Goal: Communication & Community: Answer question/provide support

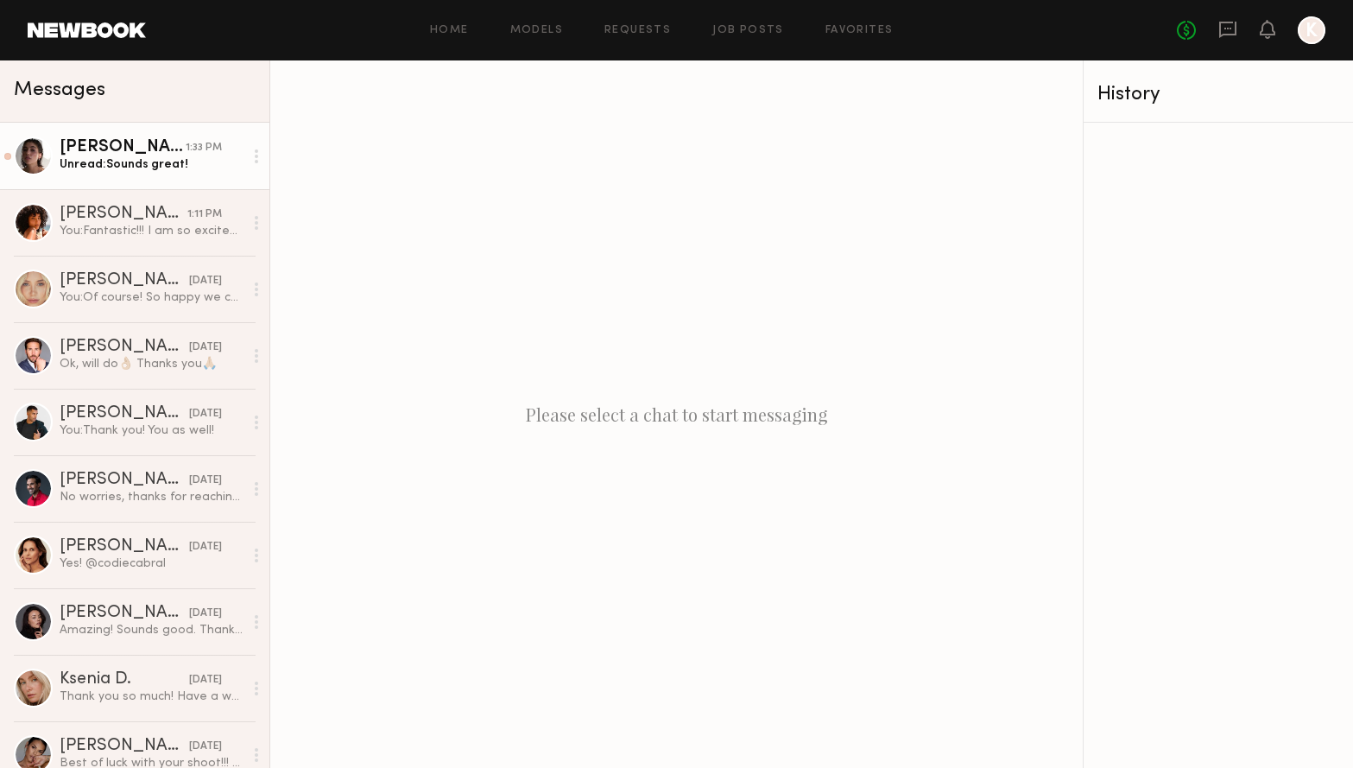
click at [159, 169] on div "Unread: Sounds great!" at bounding box center [152, 164] width 184 height 16
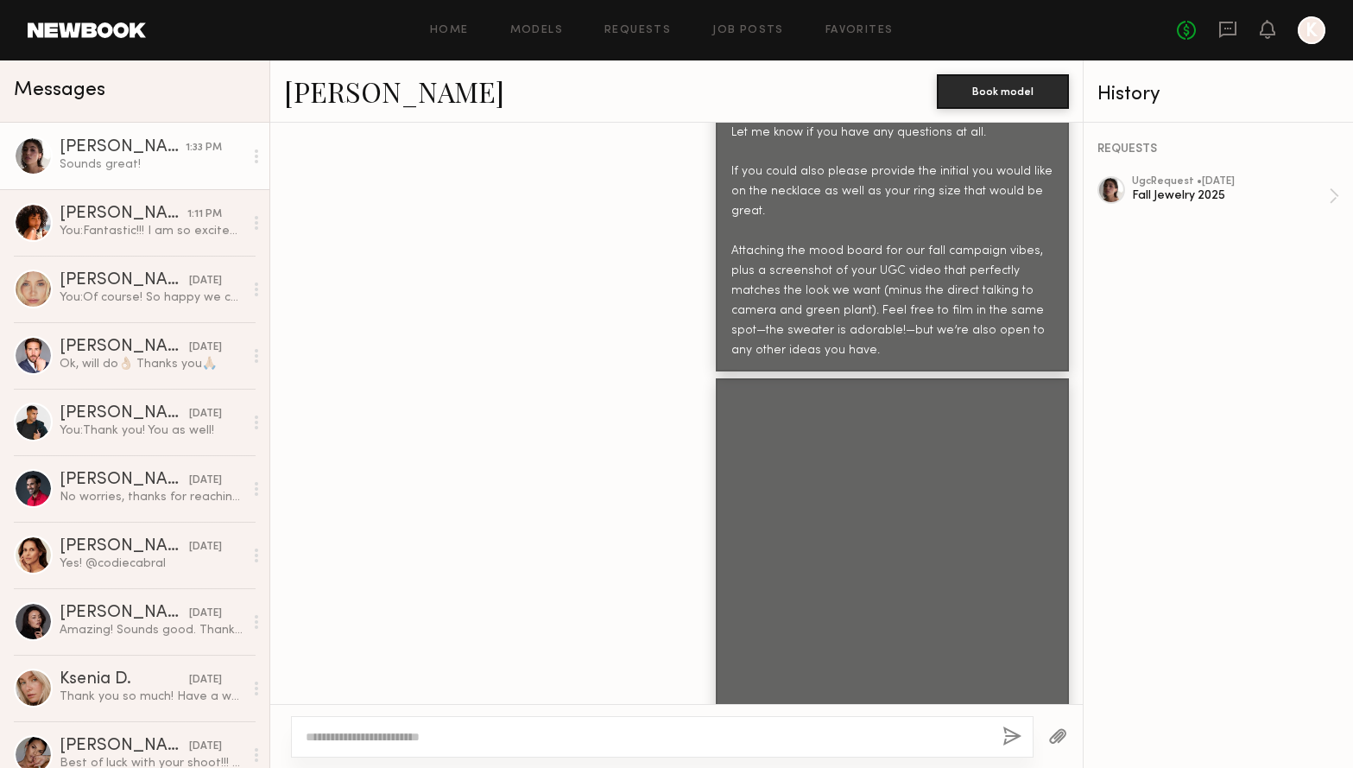
scroll to position [2236, 0]
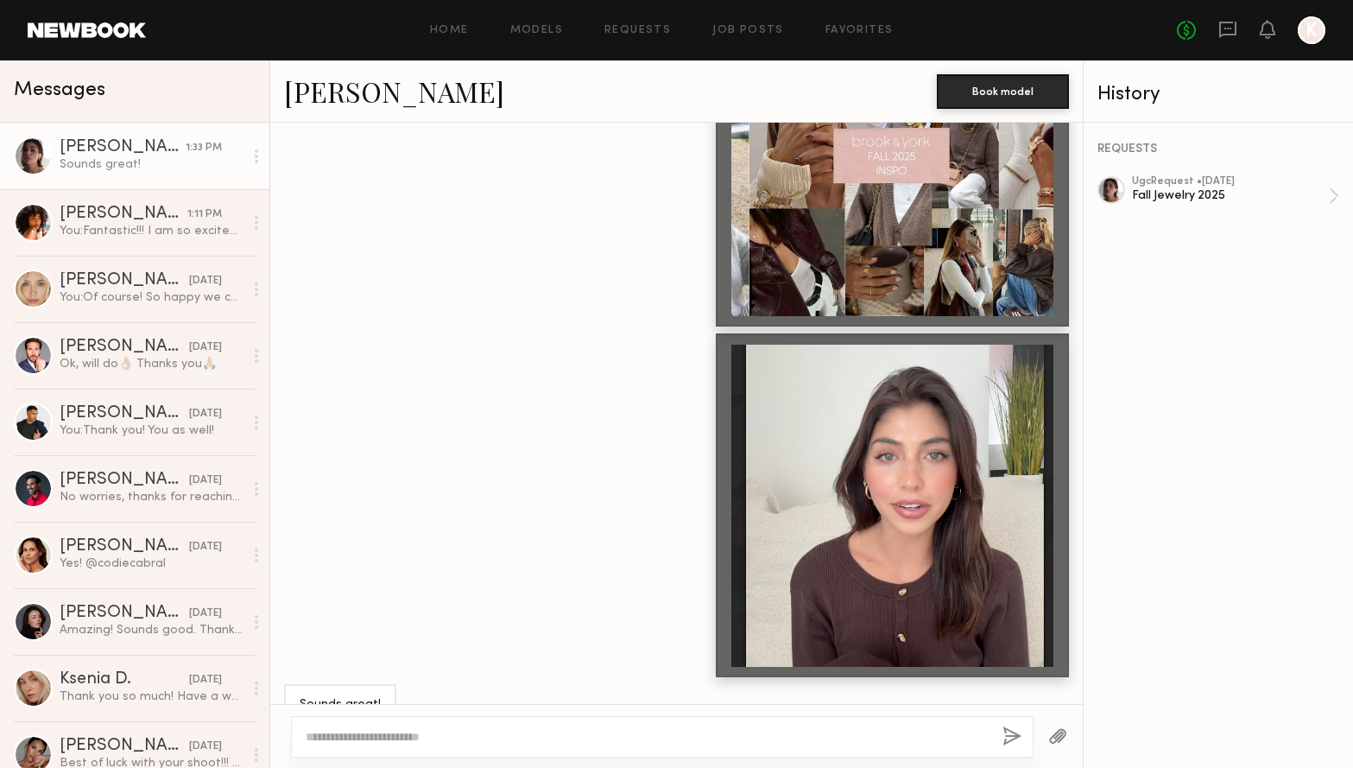
click at [414, 742] on textarea at bounding box center [647, 736] width 683 height 17
type textarea "**********"
click at [1011, 731] on button "button" at bounding box center [1012, 737] width 19 height 22
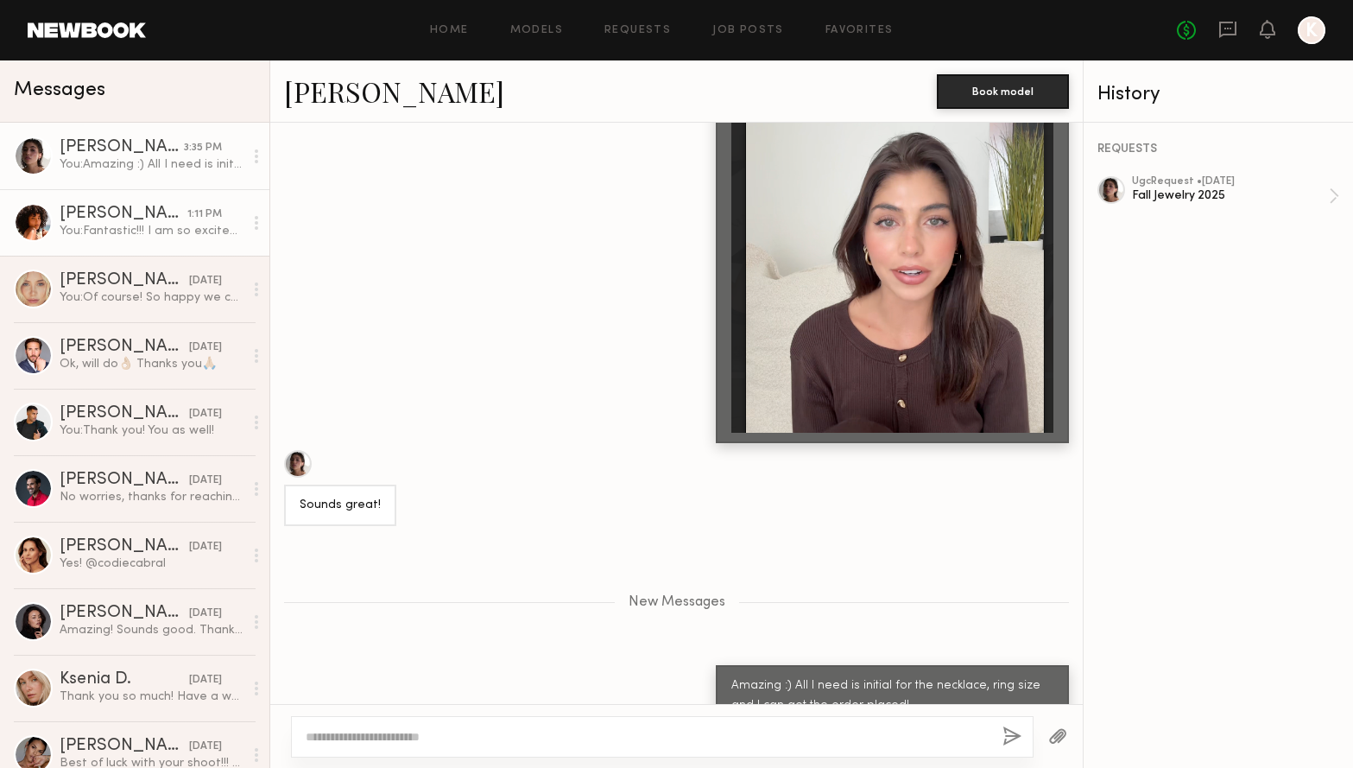
click at [130, 232] on div "You: Fantastic!!! I am so excited about this. I just placed the order for the j…" at bounding box center [152, 231] width 184 height 16
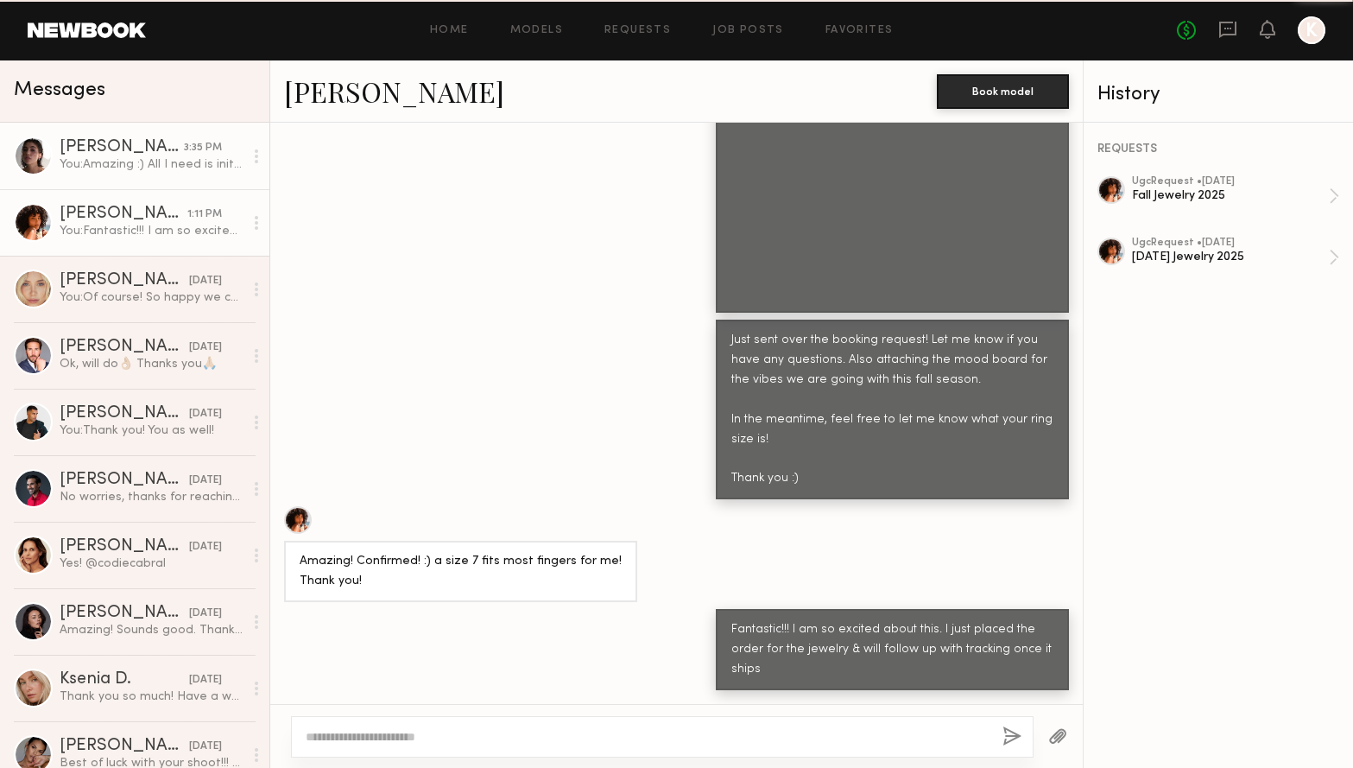
scroll to position [1850, 0]
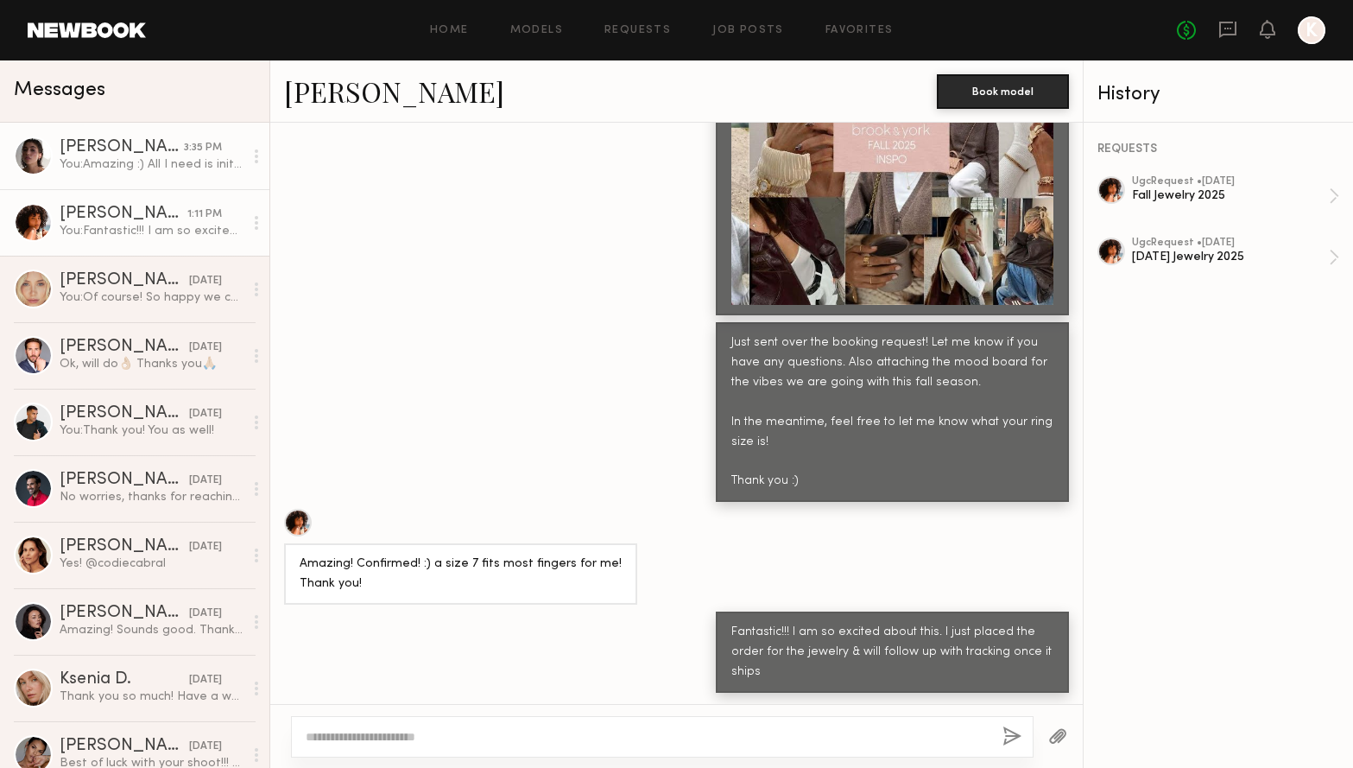
click at [173, 167] on div "You: Amazing :) All I need is initial for the necklace, ring size and I can get…" at bounding box center [152, 164] width 184 height 16
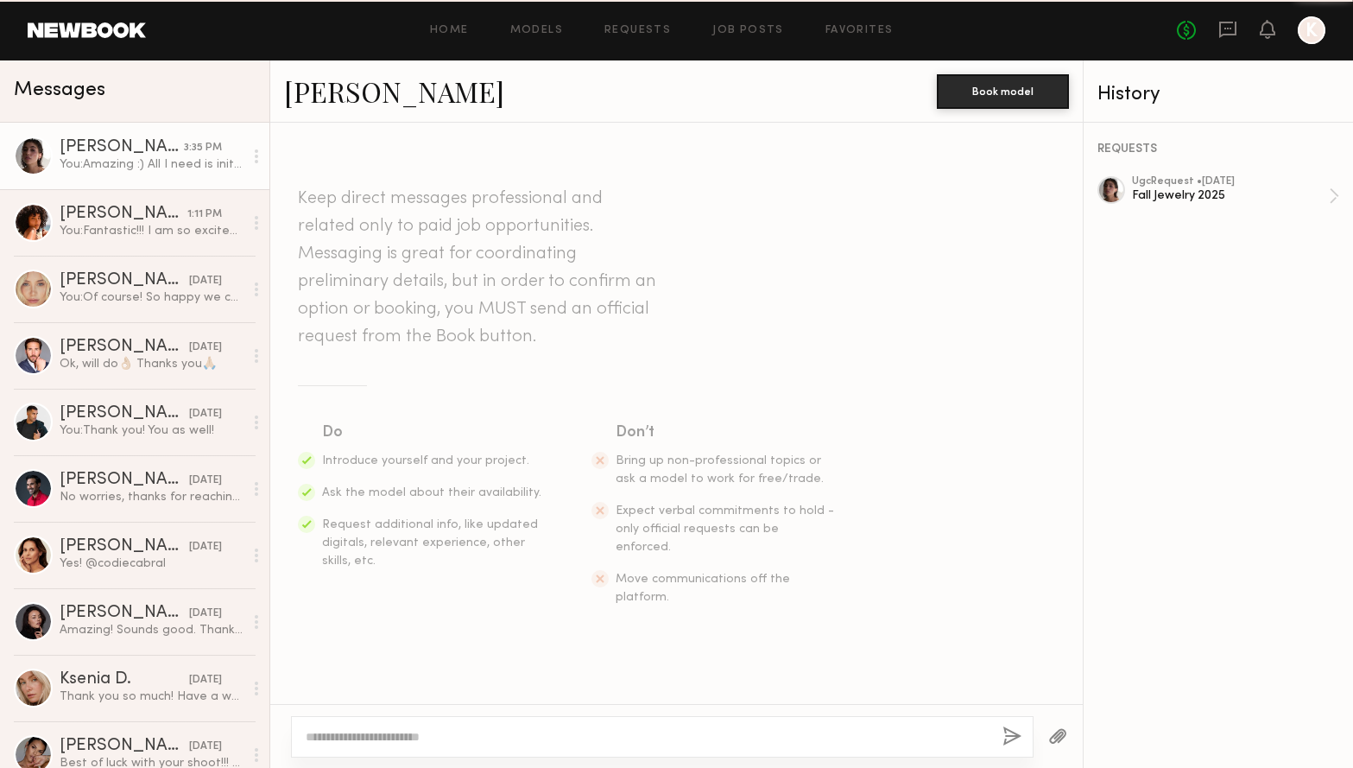
scroll to position [2339, 0]
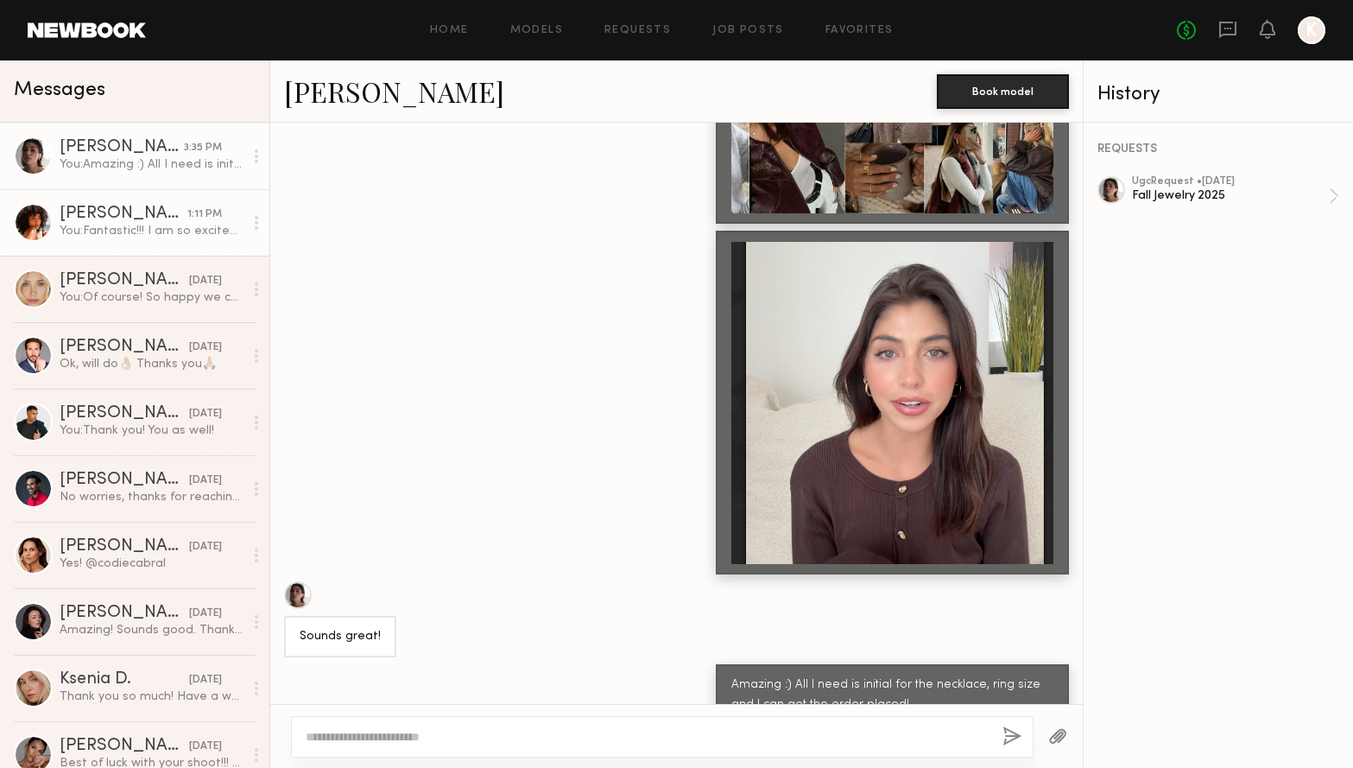
click at [103, 244] on link "[PERSON_NAME] 1:11 PM You: Fantastic!!! I am so excited about this. I just plac…" at bounding box center [134, 222] width 269 height 66
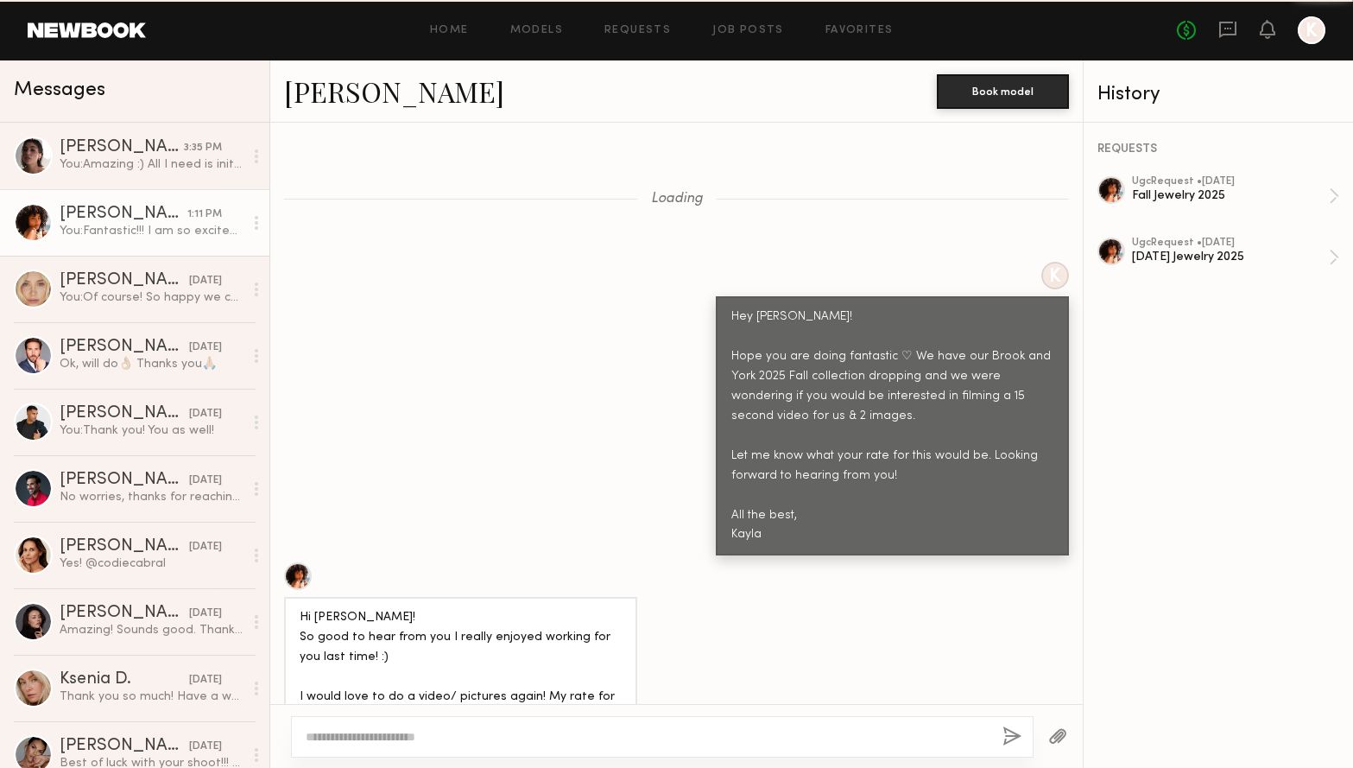
scroll to position [1850, 0]
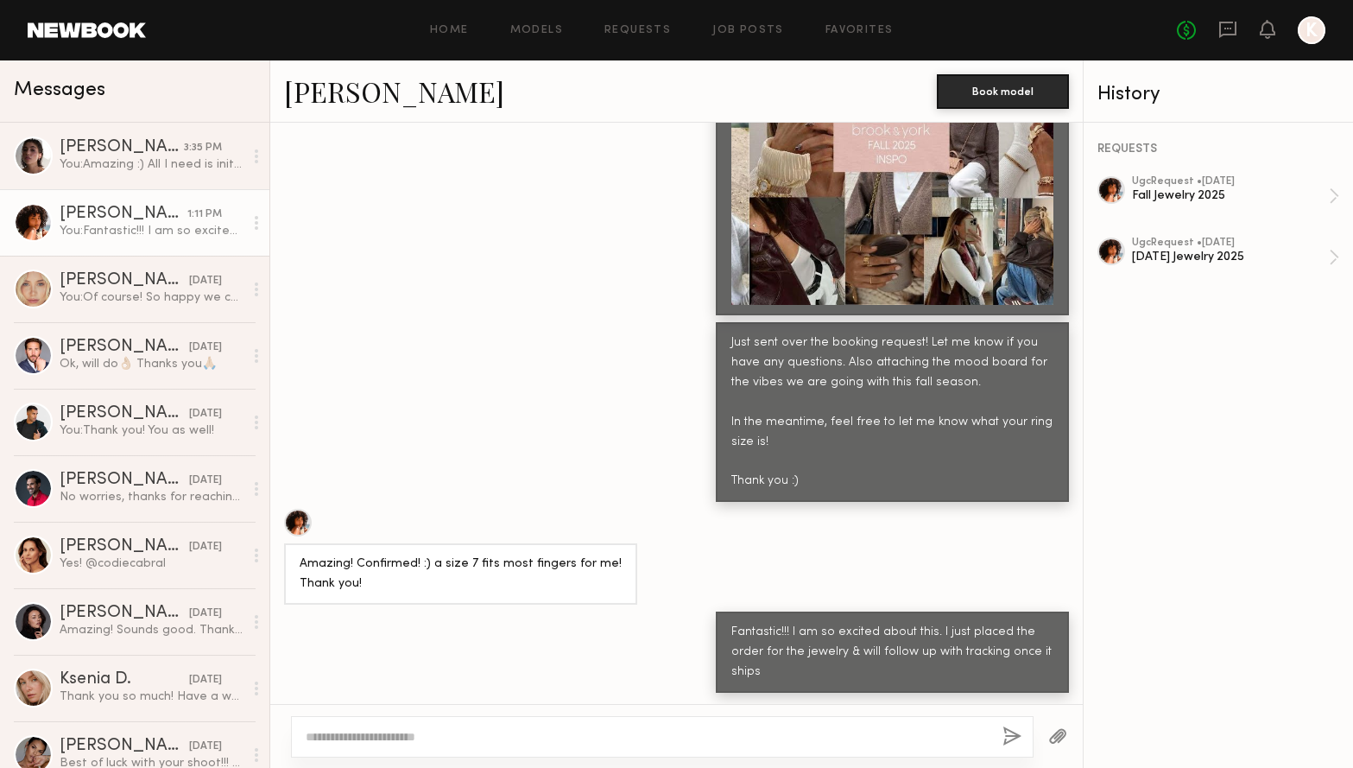
click at [136, 199] on link "[PERSON_NAME] 1:11 PM You: Fantastic!!! I am so excited about this. I just plac…" at bounding box center [134, 222] width 269 height 66
click at [136, 170] on div "You: Amazing :) All I need is initial for the necklace, ring size and I can get…" at bounding box center [152, 164] width 184 height 16
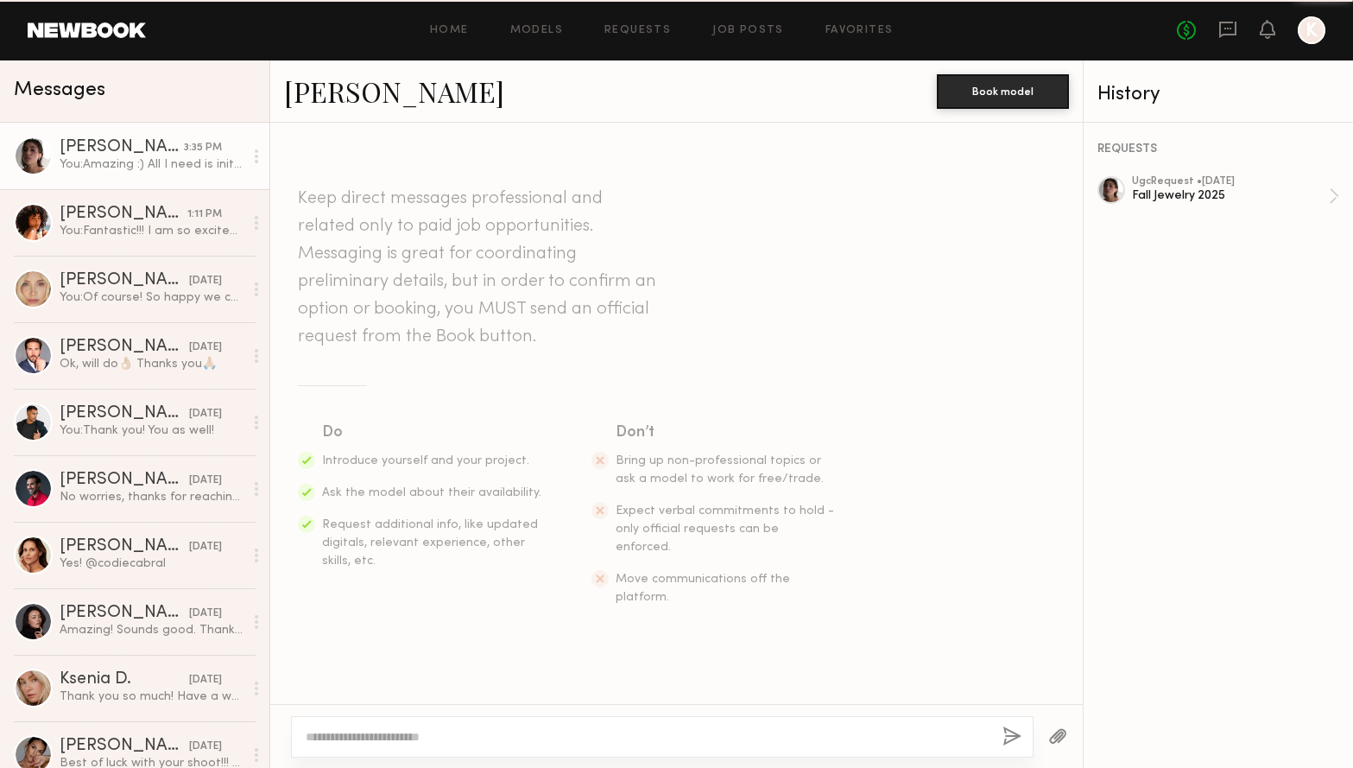
scroll to position [2339, 0]
